Goal: Transaction & Acquisition: Purchase product/service

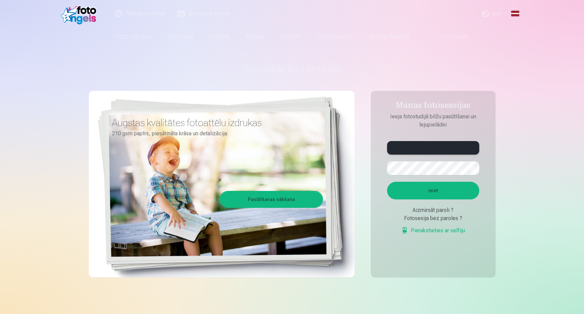
type input "**********"
click at [432, 185] on button "Ieiet" at bounding box center [433, 191] width 92 height 18
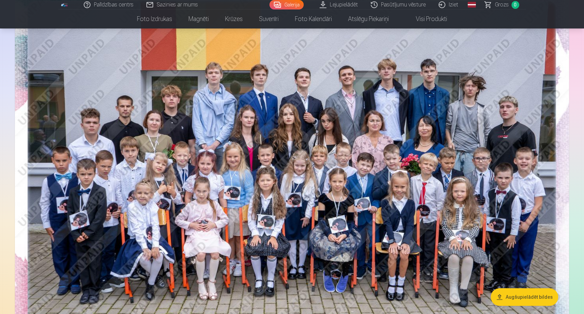
scroll to position [97, 0]
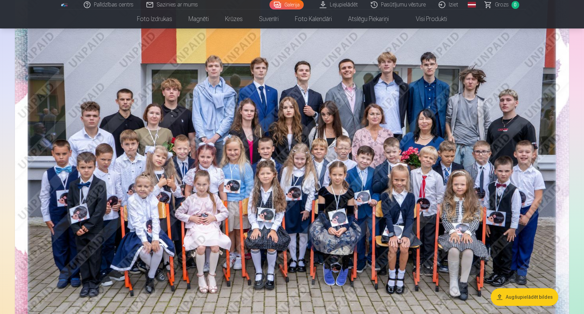
click at [522, 298] on button "Augšupielādēt bildes" at bounding box center [524, 297] width 67 height 18
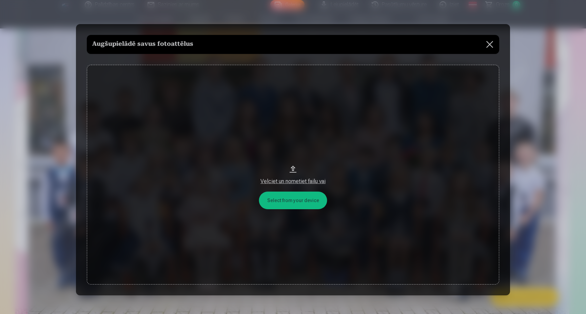
click at [310, 204] on button "Velciet un nometiet failu vai" at bounding box center [293, 175] width 412 height 220
click at [488, 47] on button at bounding box center [489, 44] width 19 height 19
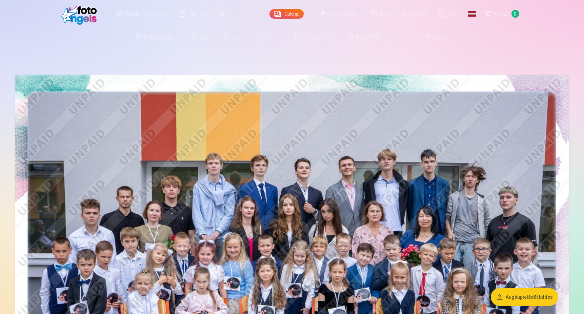
scroll to position [0, 0]
click at [504, 17] on span "Grozs" at bounding box center [502, 13] width 14 height 8
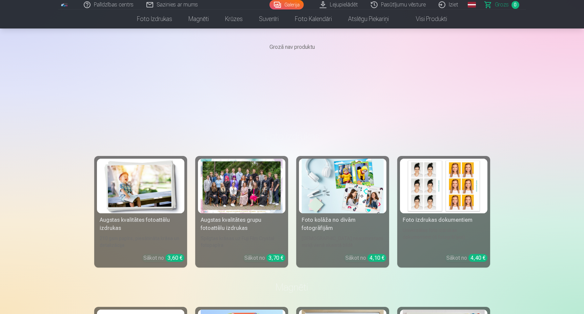
scroll to position [82, 0]
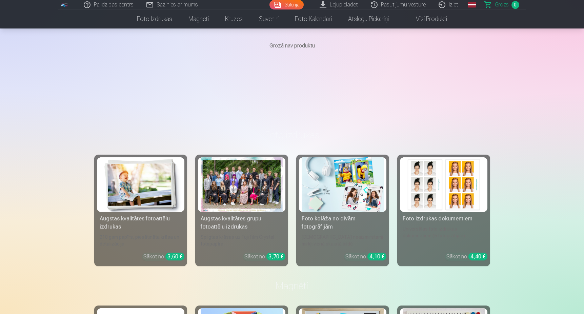
click at [236, 191] on div at bounding box center [242, 184] width 82 height 55
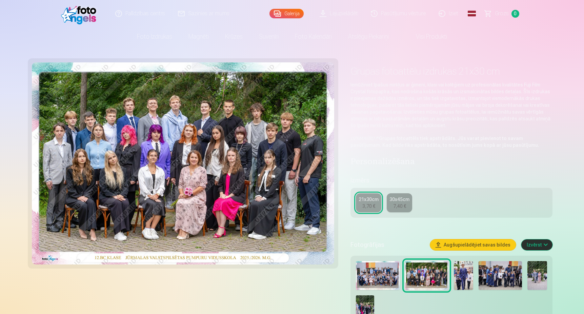
click at [367, 206] on div "3,70 €" at bounding box center [368, 206] width 13 height 7
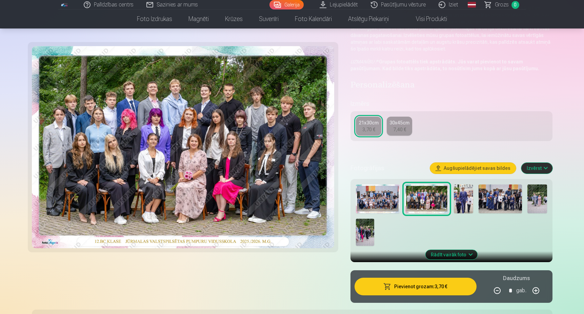
scroll to position [84, 0]
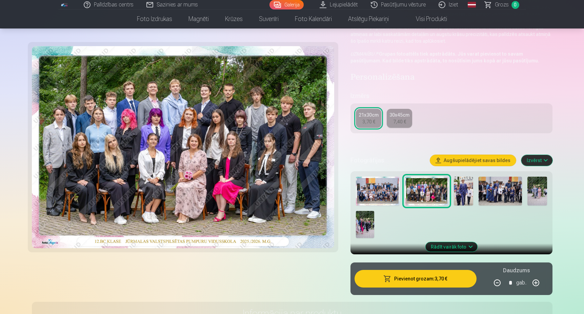
click at [386, 194] on img at bounding box center [377, 191] width 43 height 29
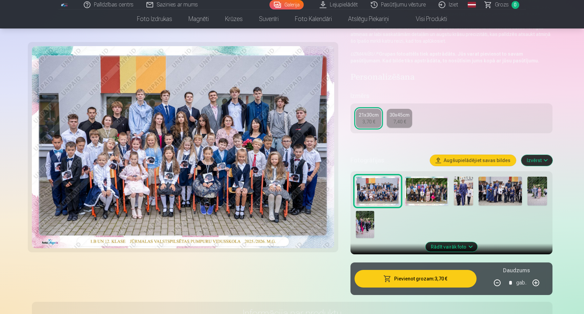
scroll to position [0, 0]
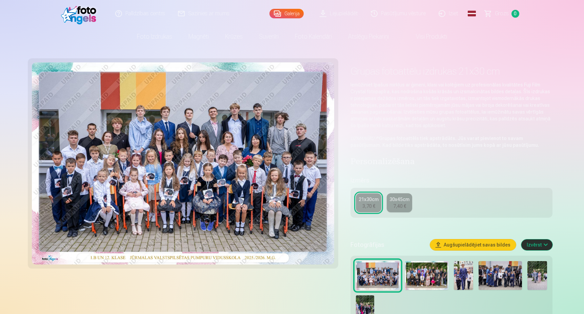
click at [544, 247] on button "Izvērst" at bounding box center [536, 244] width 31 height 11
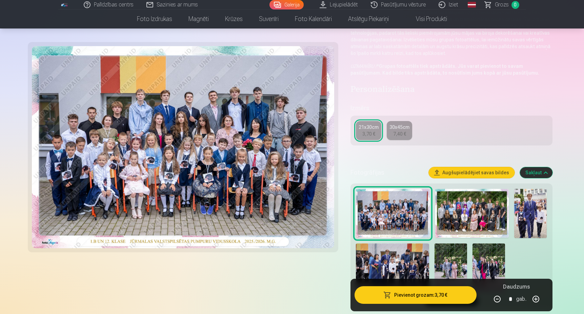
scroll to position [73, 0]
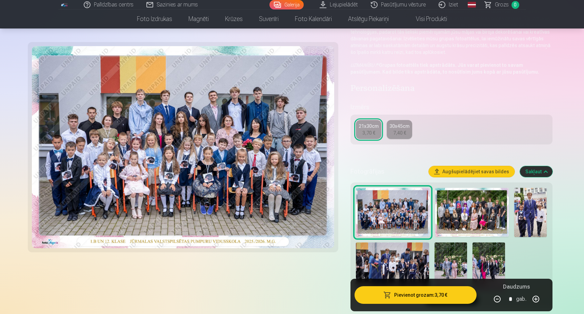
click at [434, 298] on button "Pievienot grozam : 3,70 €" at bounding box center [415, 295] width 122 height 18
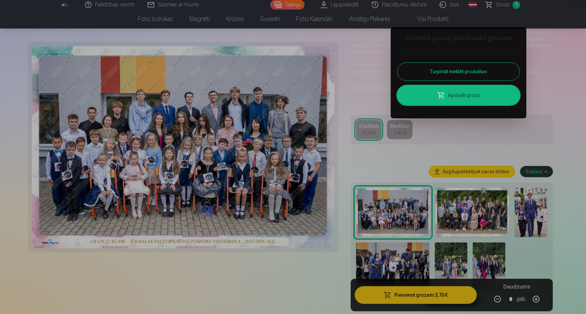
click at [463, 210] on div at bounding box center [293, 157] width 586 height 314
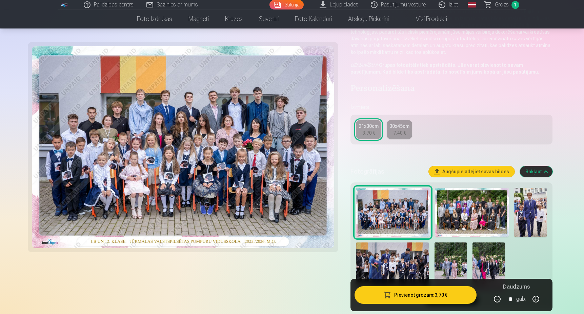
click at [473, 205] on img at bounding box center [472, 212] width 74 height 49
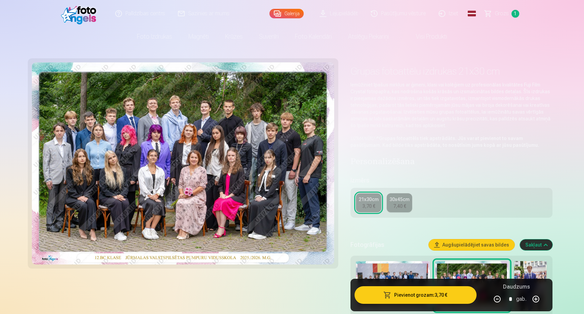
click at [427, 295] on button "Pievienot grozam : 3,70 €" at bounding box center [415, 295] width 122 height 18
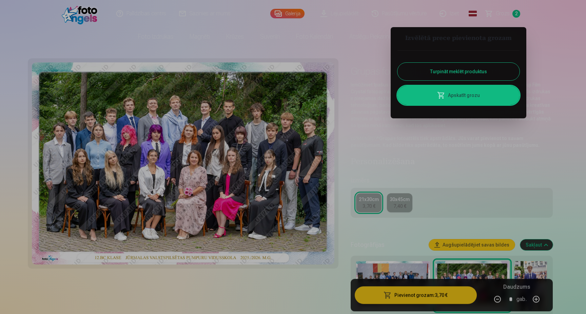
click at [557, 276] on div at bounding box center [293, 157] width 586 height 314
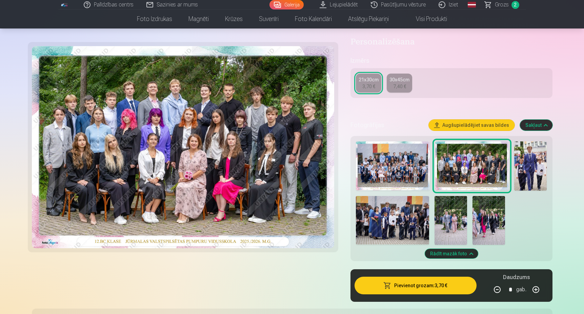
scroll to position [121, 0]
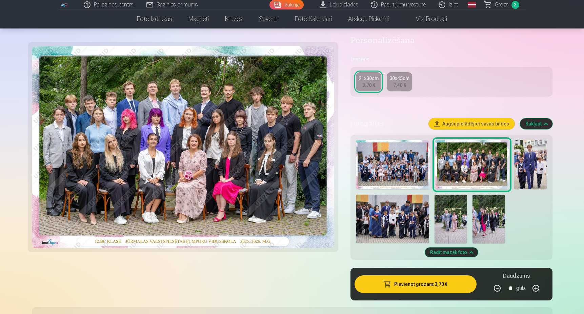
click at [537, 179] on img at bounding box center [530, 164] width 33 height 49
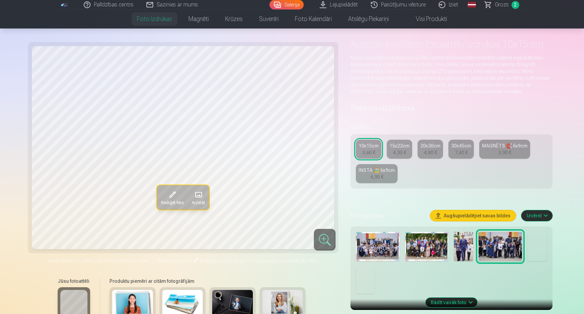
scroll to position [50, 0]
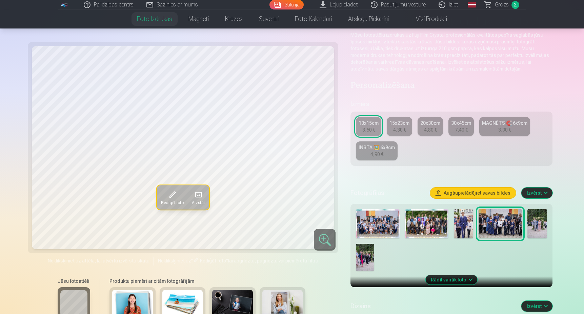
click at [462, 215] on img at bounding box center [463, 223] width 19 height 29
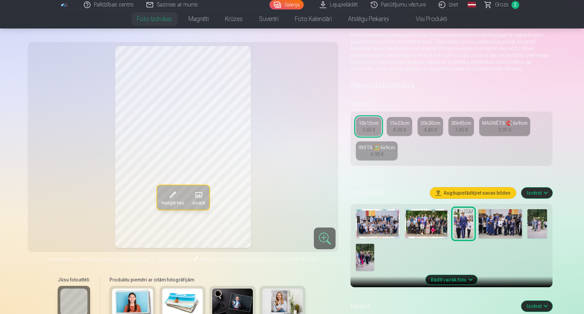
click at [470, 228] on img at bounding box center [463, 223] width 19 height 29
click at [371, 123] on div "10x15cm" at bounding box center [369, 123] width 20 height 7
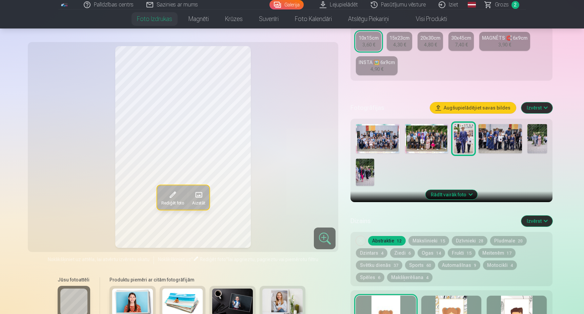
scroll to position [99, 0]
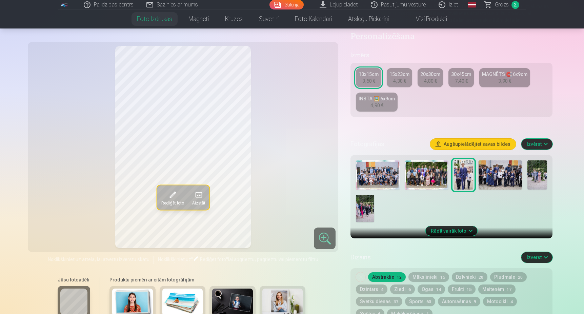
click at [547, 143] on button "Izvērst" at bounding box center [536, 144] width 31 height 11
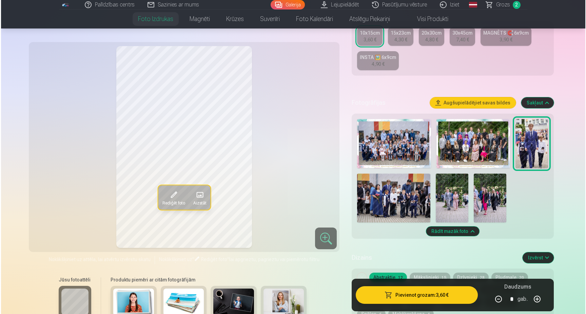
scroll to position [140, 0]
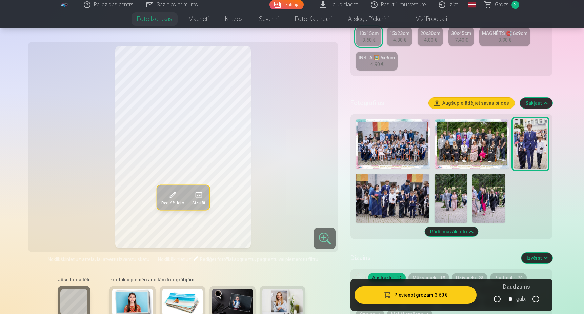
click at [423, 296] on button "Pievienot grozam : 3,60 €" at bounding box center [415, 295] width 122 height 18
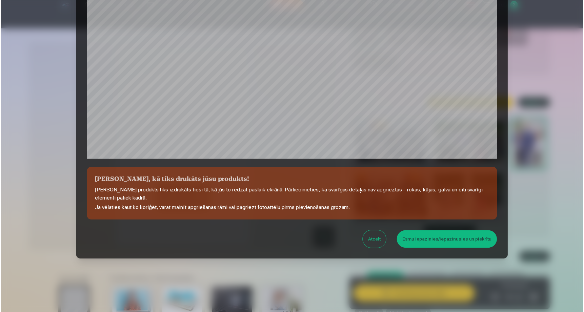
scroll to position [174, 0]
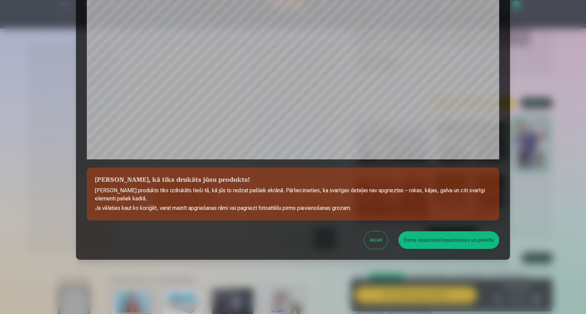
click at [430, 244] on button "Esmu iepazinies/iepazinusies un piekrītu" at bounding box center [448, 240] width 101 height 18
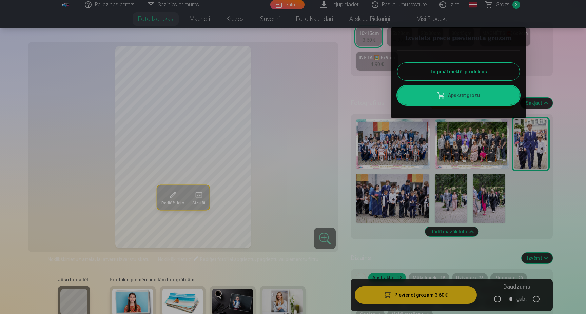
click at [446, 206] on div at bounding box center [293, 157] width 586 height 314
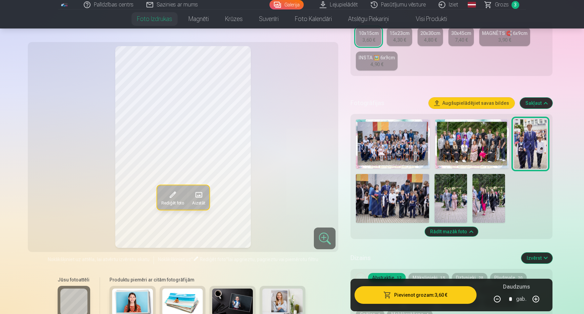
click at [446, 206] on img at bounding box center [450, 198] width 33 height 49
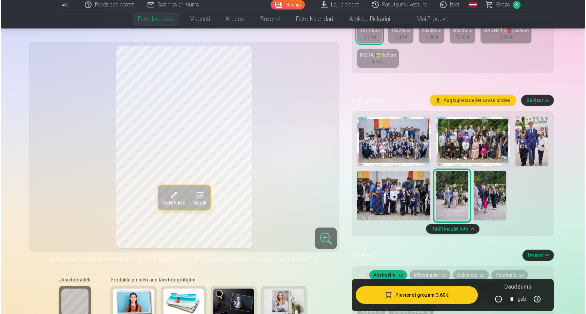
scroll to position [145, 0]
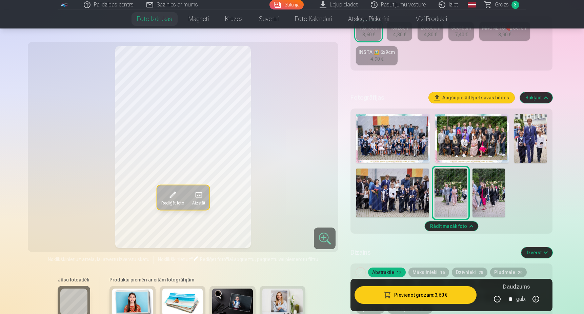
click at [426, 293] on button "Pievienot grozam : 3,60 €" at bounding box center [415, 295] width 122 height 18
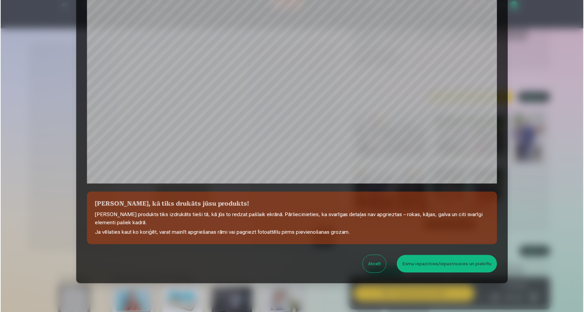
scroll to position [174, 0]
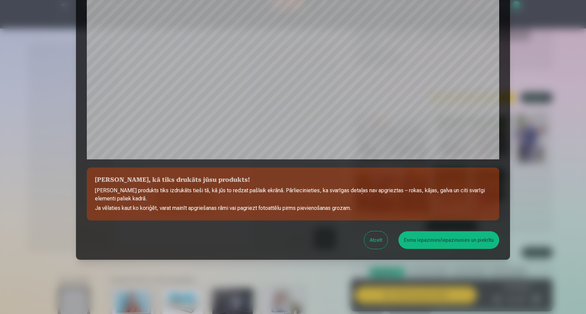
click at [444, 240] on button "Esmu iepazinies/iepazinusies un piekrītu" at bounding box center [448, 240] width 101 height 18
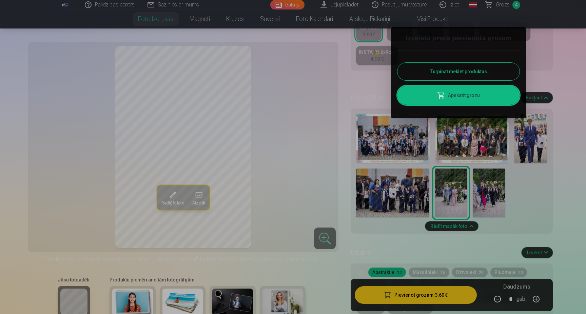
click at [492, 201] on div at bounding box center [293, 157] width 586 height 314
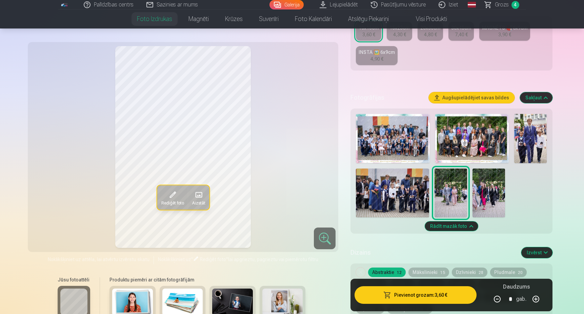
click at [492, 201] on img at bounding box center [488, 192] width 33 height 49
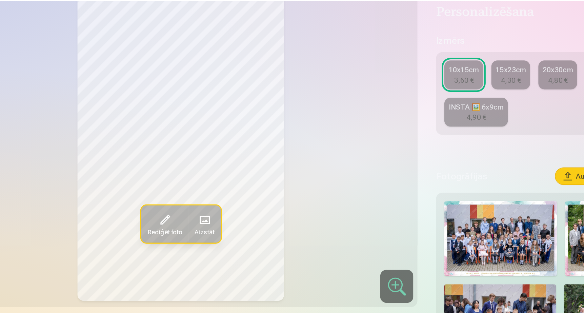
scroll to position [83, 0]
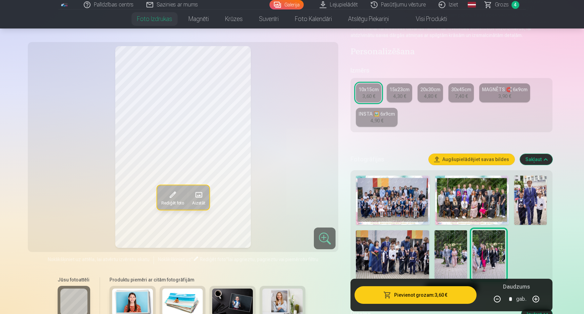
click at [381, 244] on img at bounding box center [392, 254] width 73 height 49
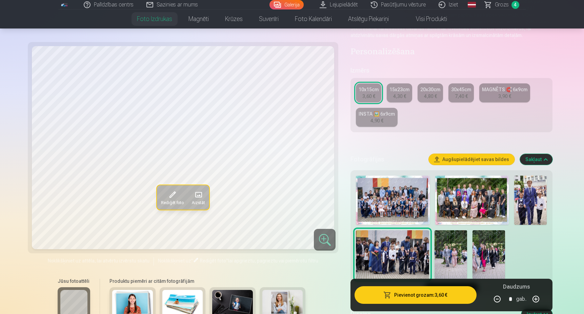
click at [482, 248] on img at bounding box center [488, 254] width 33 height 49
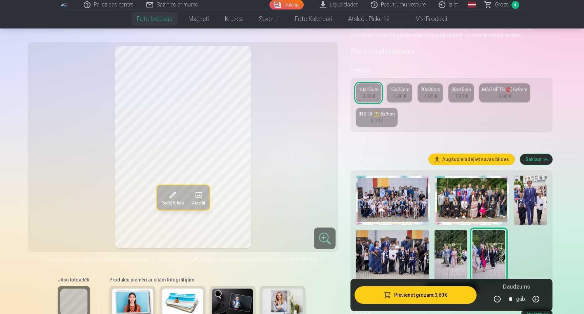
click at [454, 243] on img at bounding box center [450, 254] width 33 height 49
click at [513, 3] on span "4" at bounding box center [515, 5] width 8 height 8
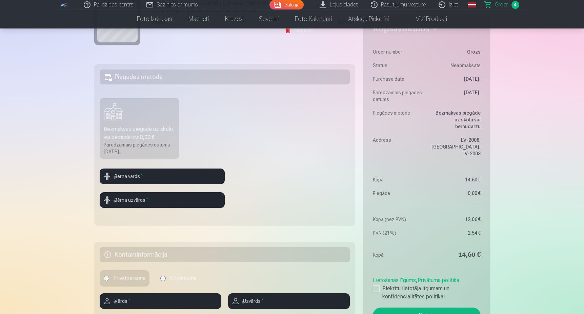
scroll to position [192, 0]
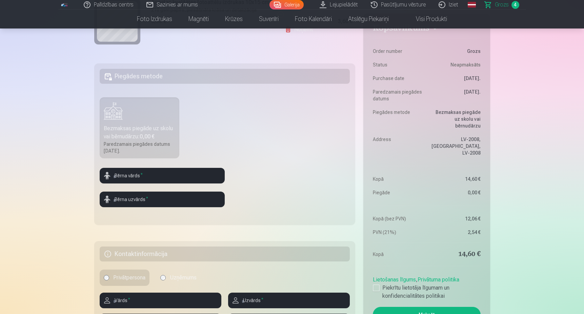
click at [167, 137] on div "Bezmaksas piegāde uz skolu vai bērnudārzu : 0,00 €" at bounding box center [140, 132] width 72 height 16
type input "********"
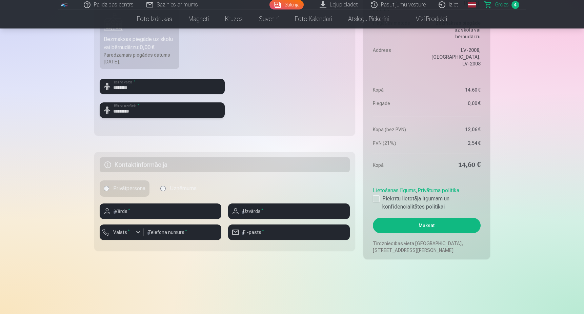
scroll to position [282, 0]
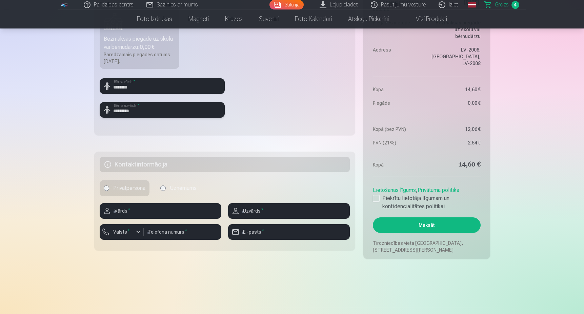
type input "*********"
type input "******"
click at [141, 230] on div "button" at bounding box center [138, 232] width 8 height 8
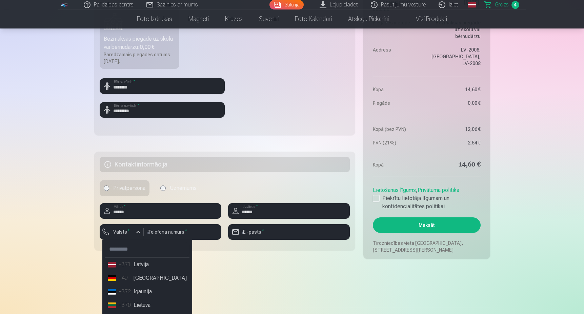
click at [143, 263] on li "+371 Latvija" at bounding box center [147, 265] width 84 height 14
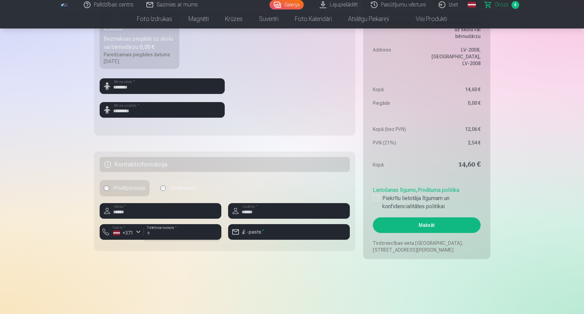
click at [164, 234] on input "number" at bounding box center [183, 232] width 78 height 16
type input "********"
click at [261, 230] on input "email" at bounding box center [289, 232] width 122 height 16
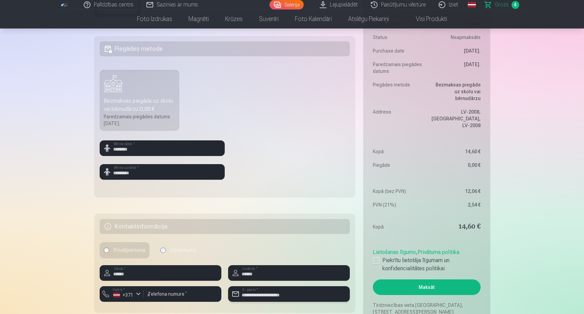
scroll to position [223, 0]
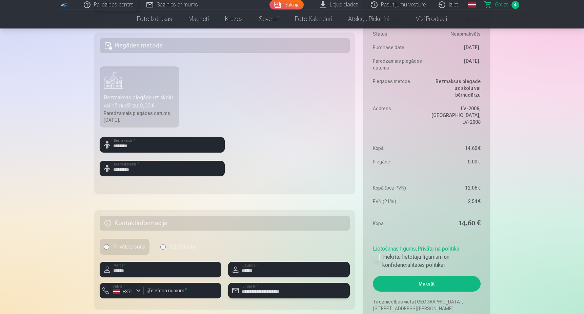
type input "**********"
click at [379, 254] on div at bounding box center [376, 257] width 7 height 7
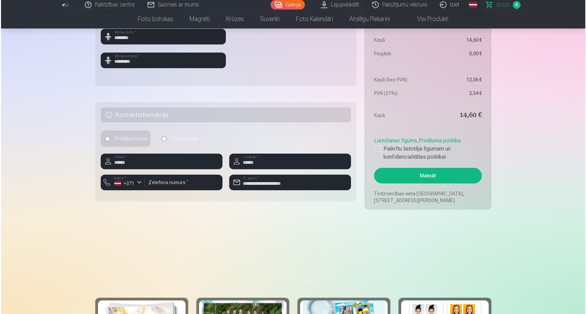
scroll to position [332, 0]
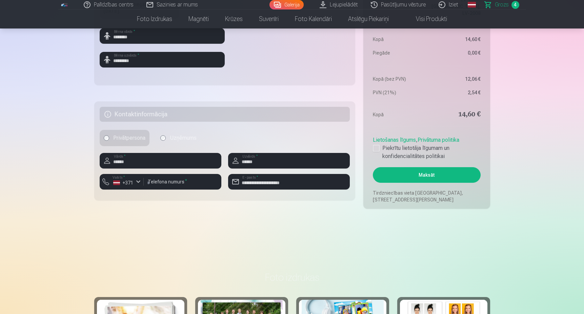
click at [413, 171] on button "Maksāt" at bounding box center [426, 175] width 107 height 16
